Goal: Information Seeking & Learning: Learn about a topic

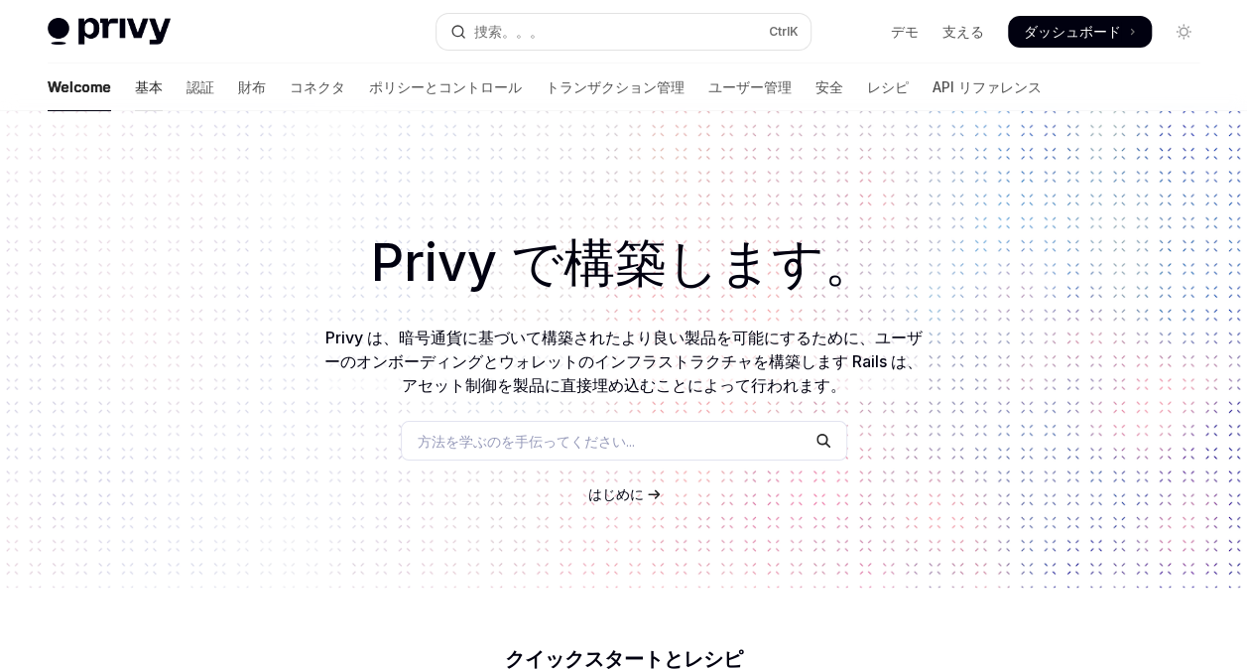
click at [135, 83] on font "基本" at bounding box center [149, 87] width 28 height 20
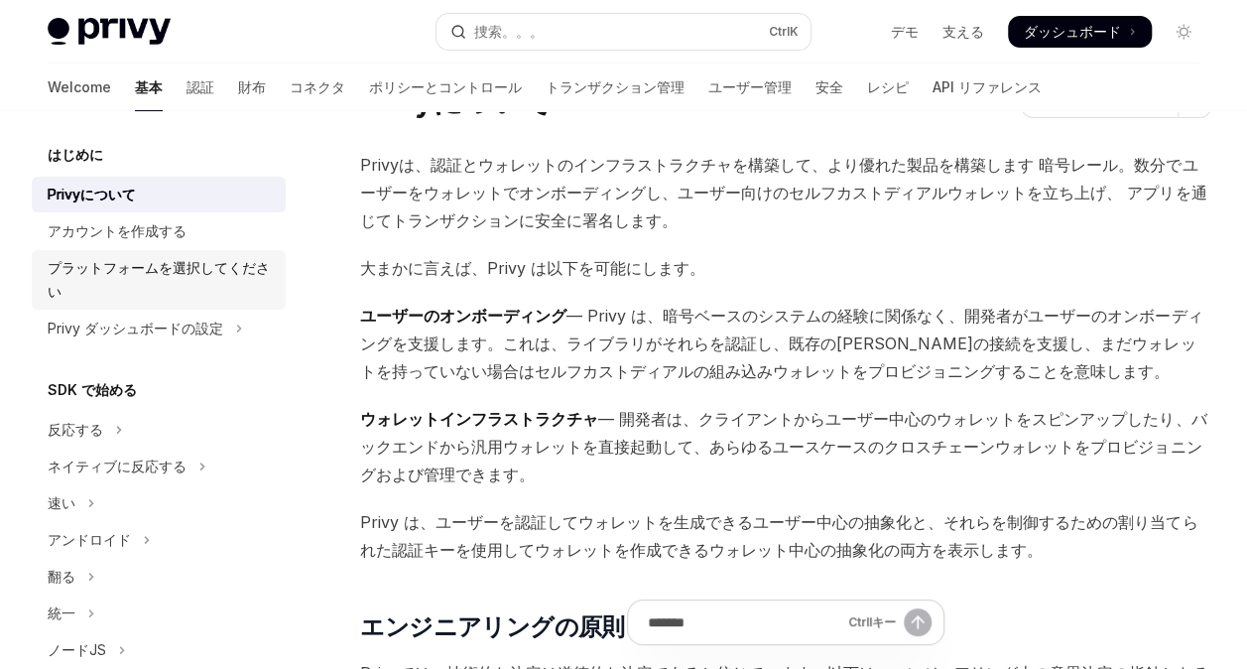
click at [162, 268] on div "プラットフォームを選択してください" at bounding box center [161, 280] width 226 height 48
type textarea "*"
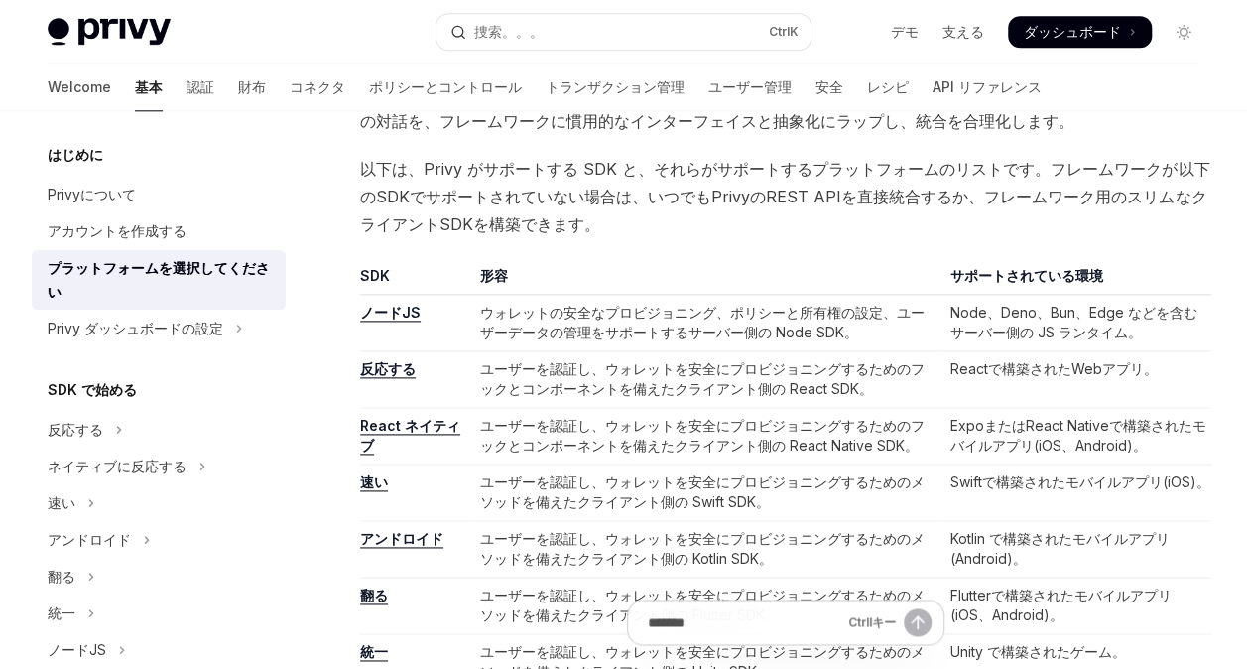
scroll to position [992, 0]
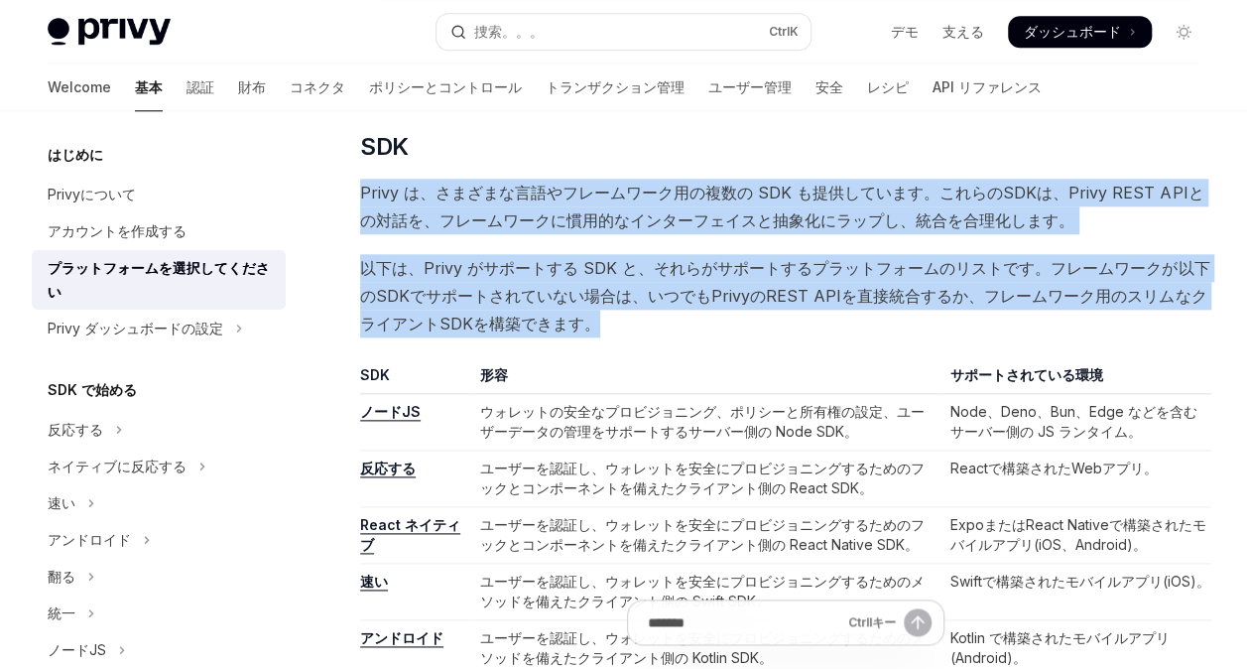
drag, startPoint x: 599, startPoint y: 326, endPoint x: 357, endPoint y: 189, distance: 278.2
drag, startPoint x: 357, startPoint y: 189, endPoint x: 621, endPoint y: 329, distance: 299.2
click at [621, 329] on span "以下は、Privy がサポートする SDK と、それらがサポートするプラットフォームのリストです。フレームワークが以下のSDKでサポートされていない場合は、い…" at bounding box center [786, 295] width 852 height 83
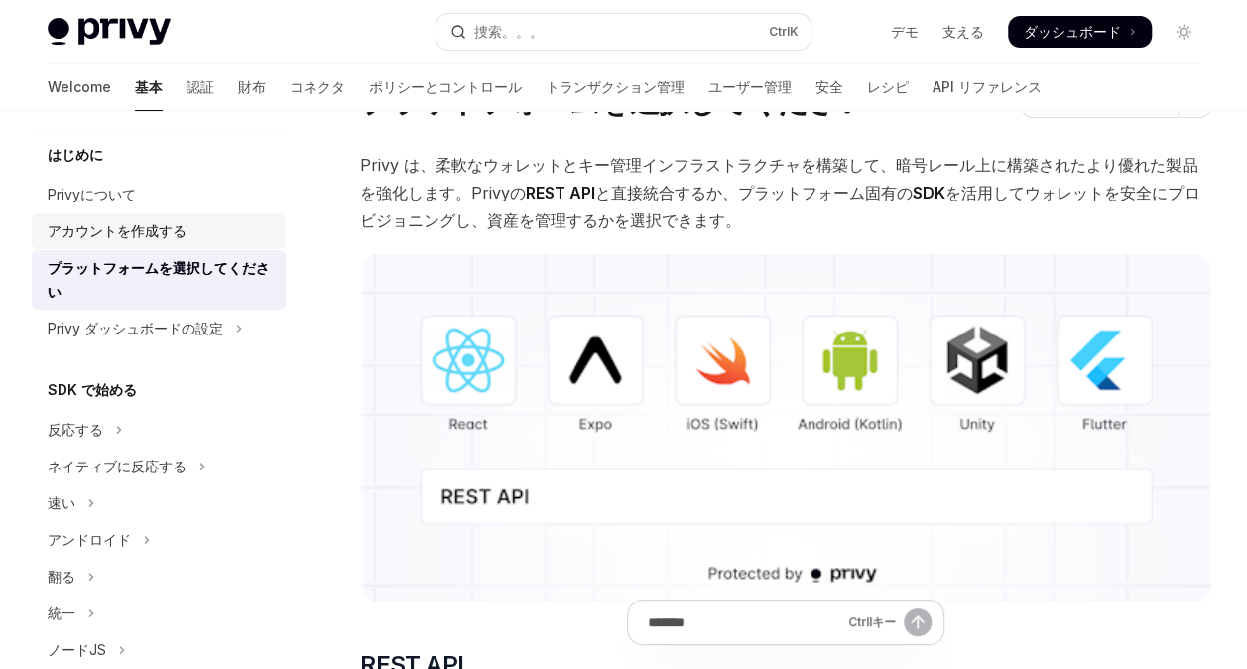
scroll to position [0, 0]
